Goal: Task Accomplishment & Management: Use online tool/utility

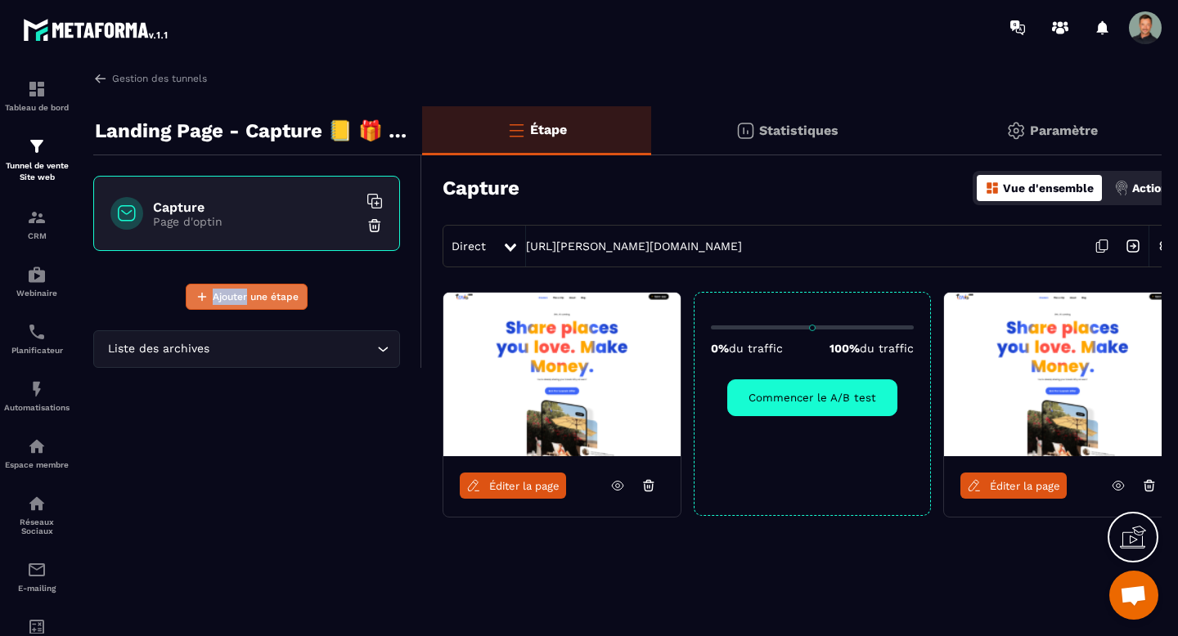
click at [209, 294] on button "Ajouter une étape" at bounding box center [247, 297] width 122 height 26
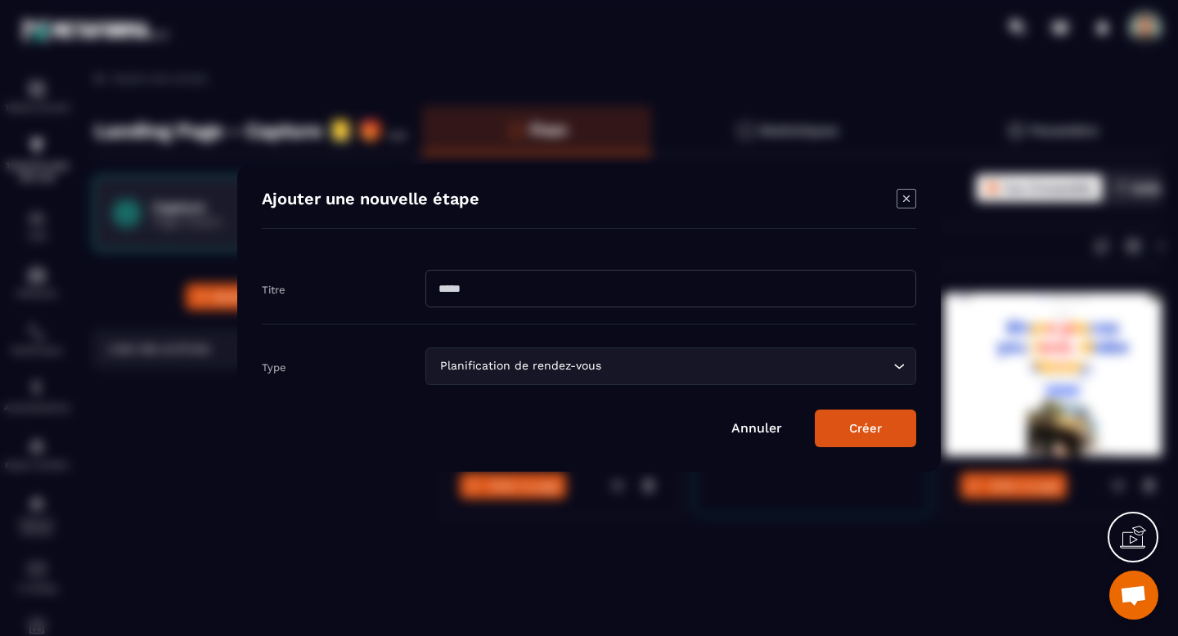
click at [491, 293] on input "Modal window" at bounding box center [670, 289] width 491 height 38
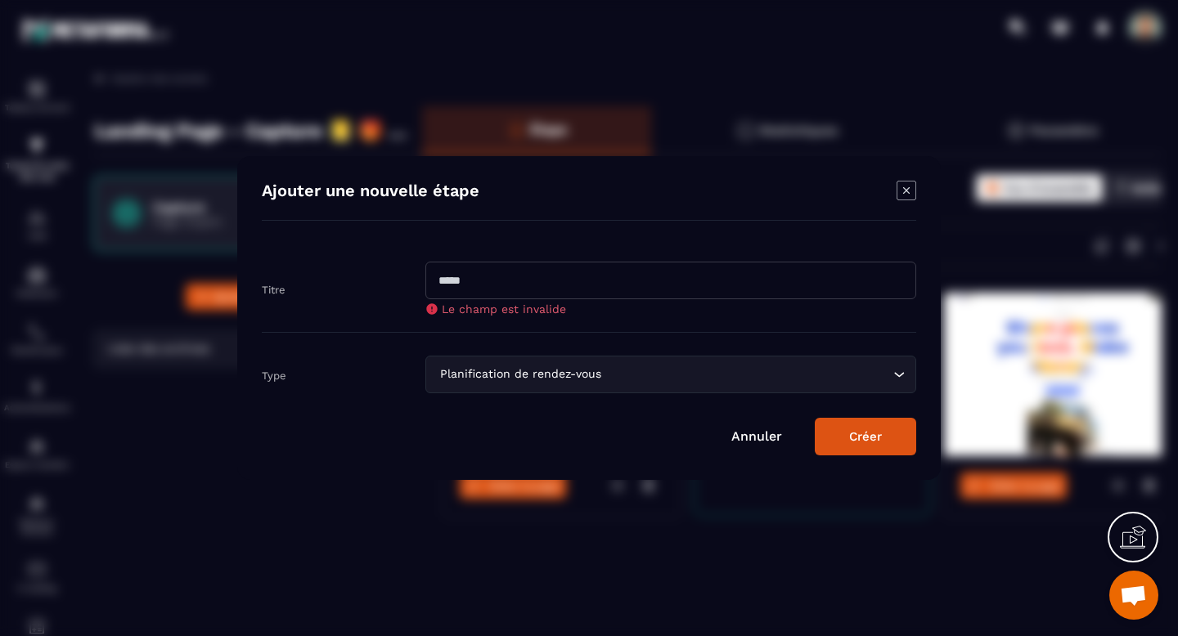
click at [441, 322] on div "Titre Le champ est invalide" at bounding box center [589, 289] width 654 height 88
click at [461, 293] on input "Modal window" at bounding box center [670, 281] width 491 height 38
type input "****"
click at [549, 373] on div "Planification de rendez-vous" at bounding box center [662, 375] width 457 height 18
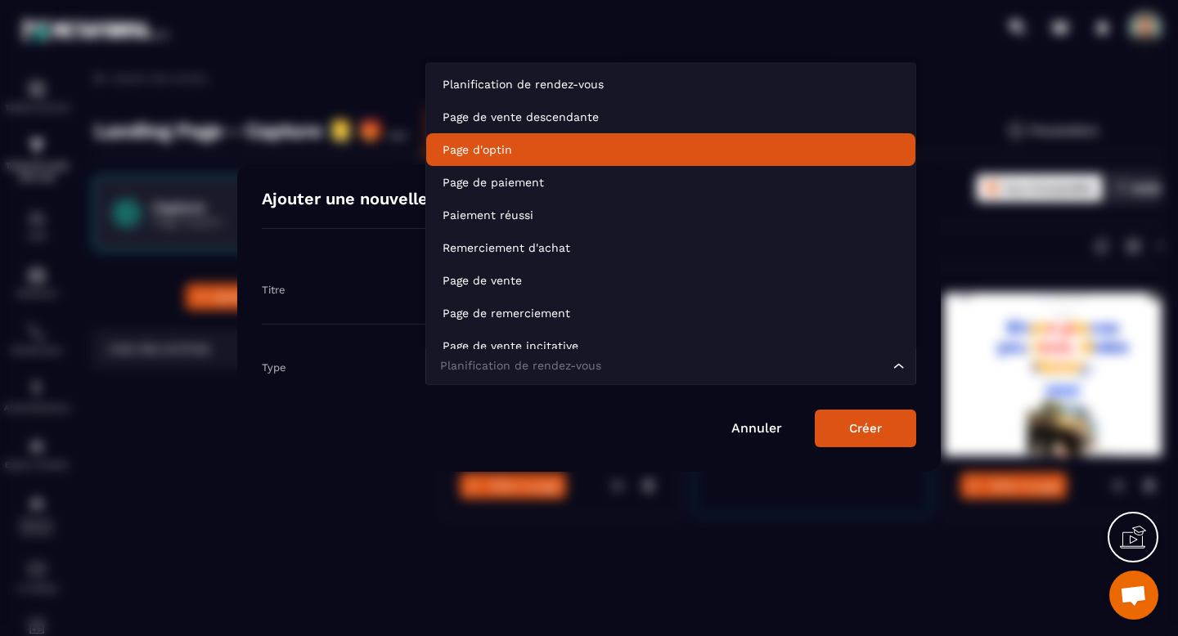
click at [520, 137] on li "Page d'optin" at bounding box center [670, 149] width 489 height 33
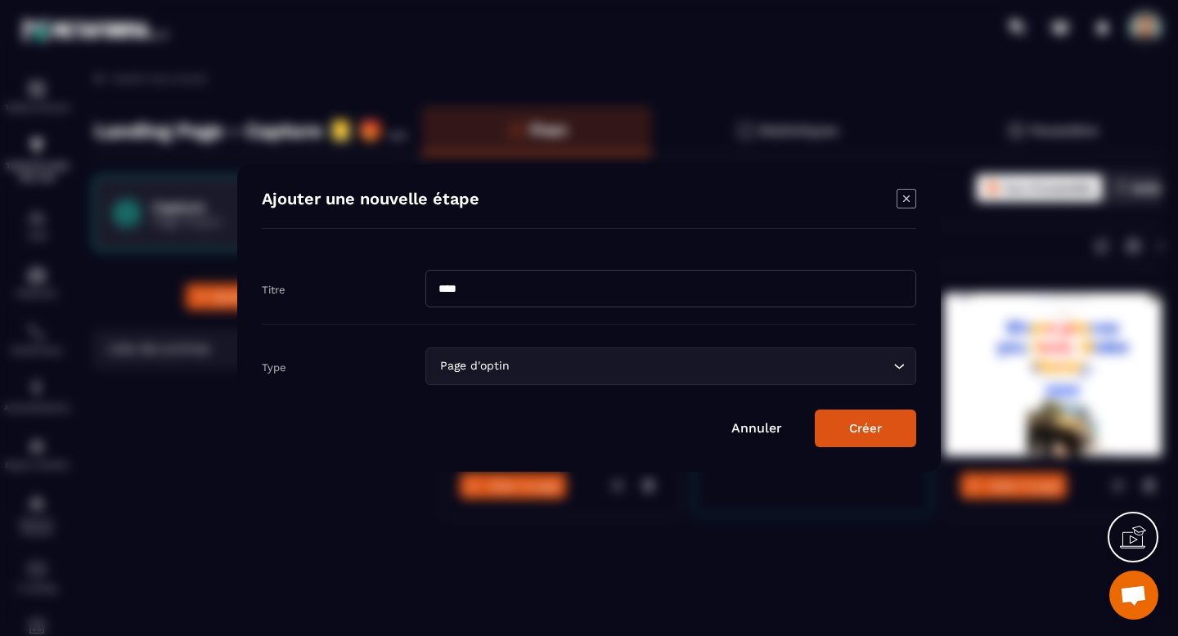
click at [835, 429] on button "Créer" at bounding box center [865, 429] width 101 height 38
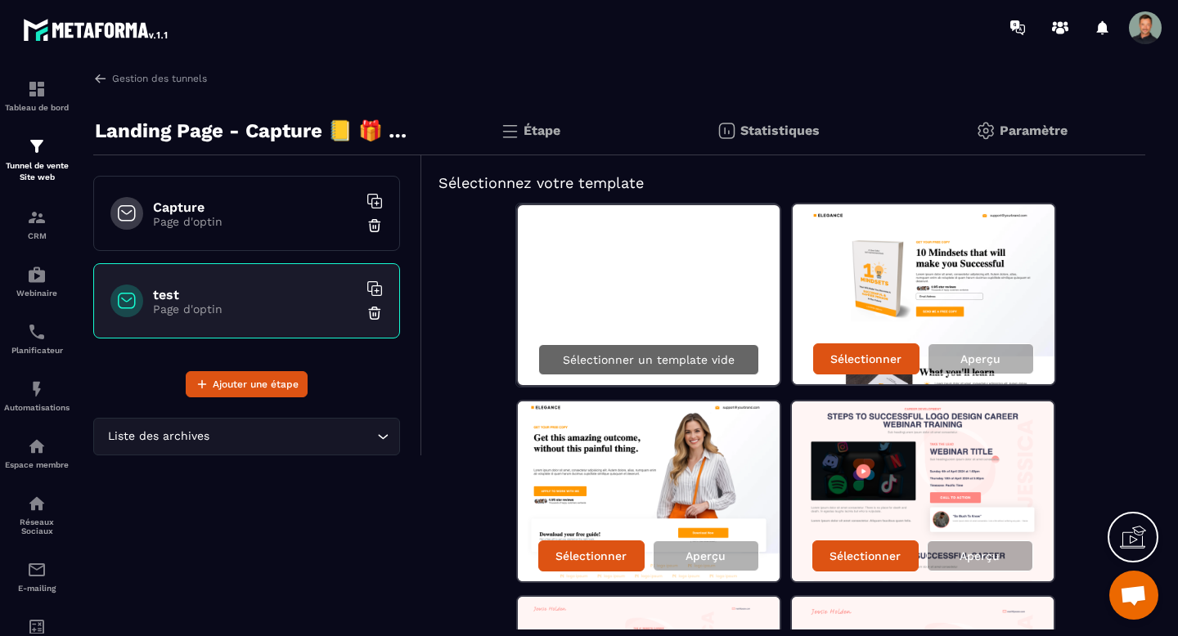
click at [690, 360] on p "Sélectionner un template vide" at bounding box center [649, 359] width 172 height 13
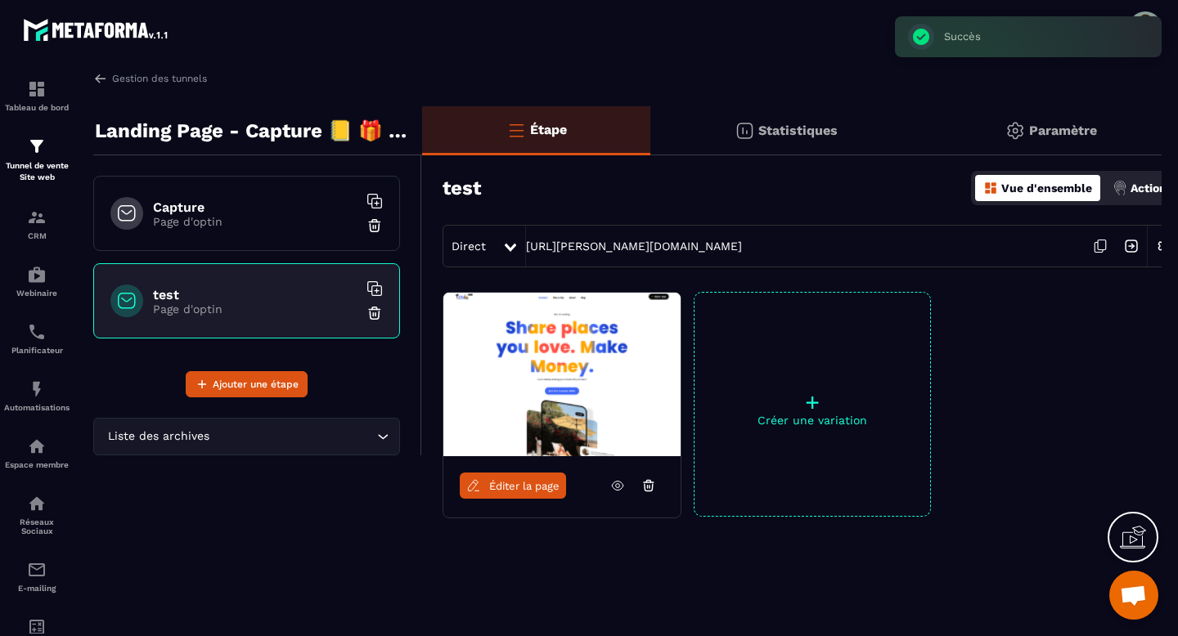
click at [524, 493] on link "Éditer la page" at bounding box center [513, 486] width 106 height 26
